Goal: Transaction & Acquisition: Subscribe to service/newsletter

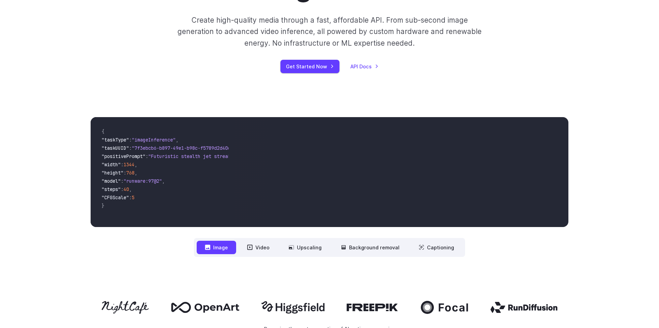
scroll to position [235, 0]
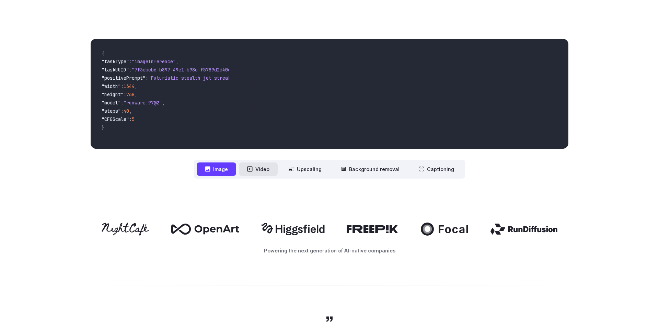
click at [253, 171] on icon at bounding box center [250, 169] width 5 height 5
click at [257, 172] on button "Video" at bounding box center [258, 168] width 39 height 13
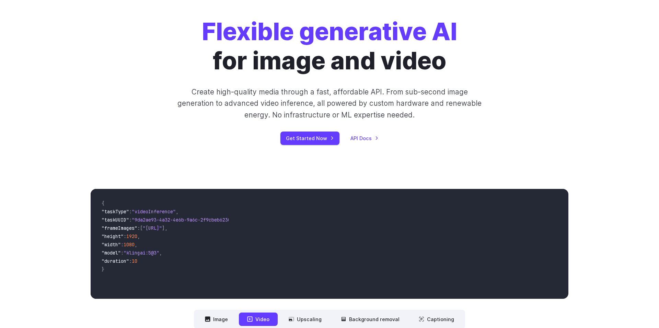
scroll to position [78, 0]
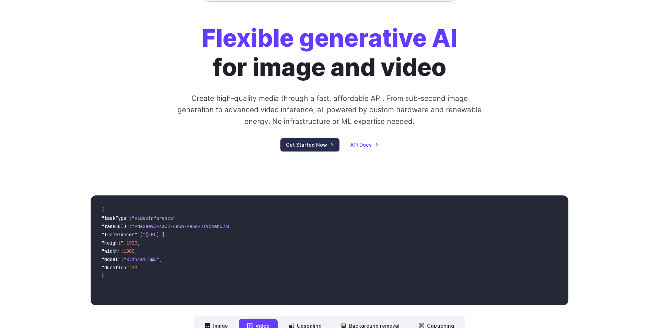
click at [316, 146] on link "Get Started Now" at bounding box center [310, 144] width 59 height 13
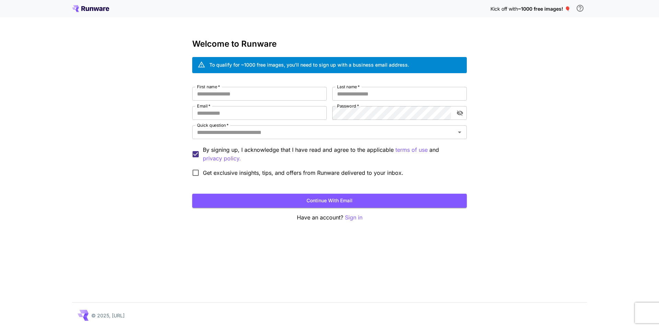
click at [220, 66] on div "To qualify for ~1000 free images, you’ll need to sign up with a business email …" at bounding box center [309, 64] width 200 height 7
click at [151, 89] on div "Kick off with ~1000 free images! 🎈 Welcome to Runware To qualify for ~1000 free…" at bounding box center [329, 164] width 659 height 328
